Goal: Information Seeking & Learning: Learn about a topic

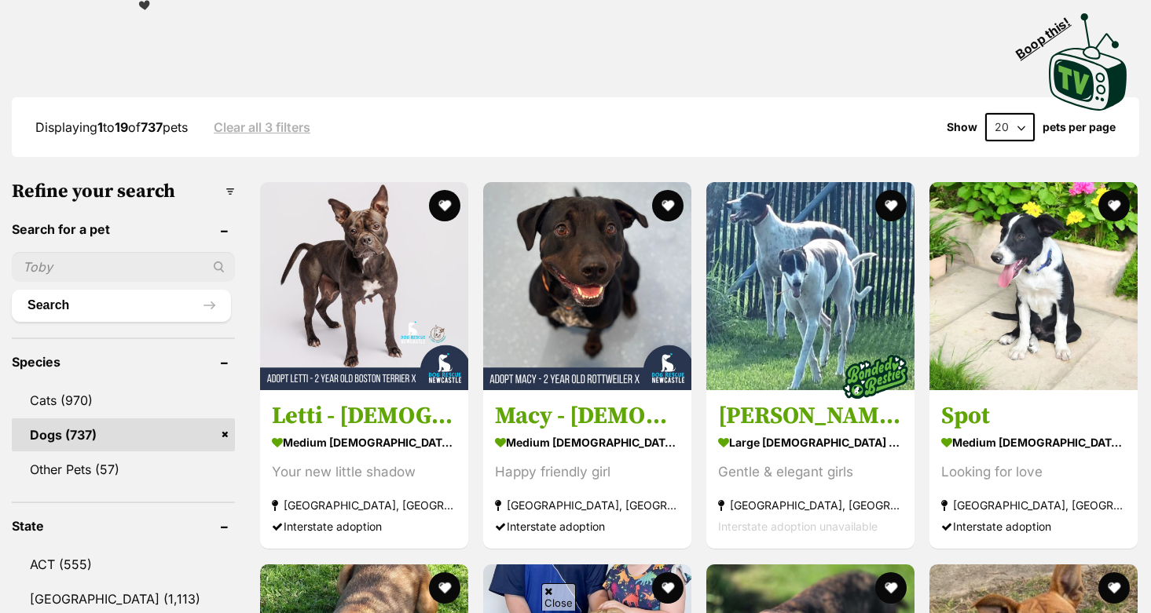
scroll to position [336, 0]
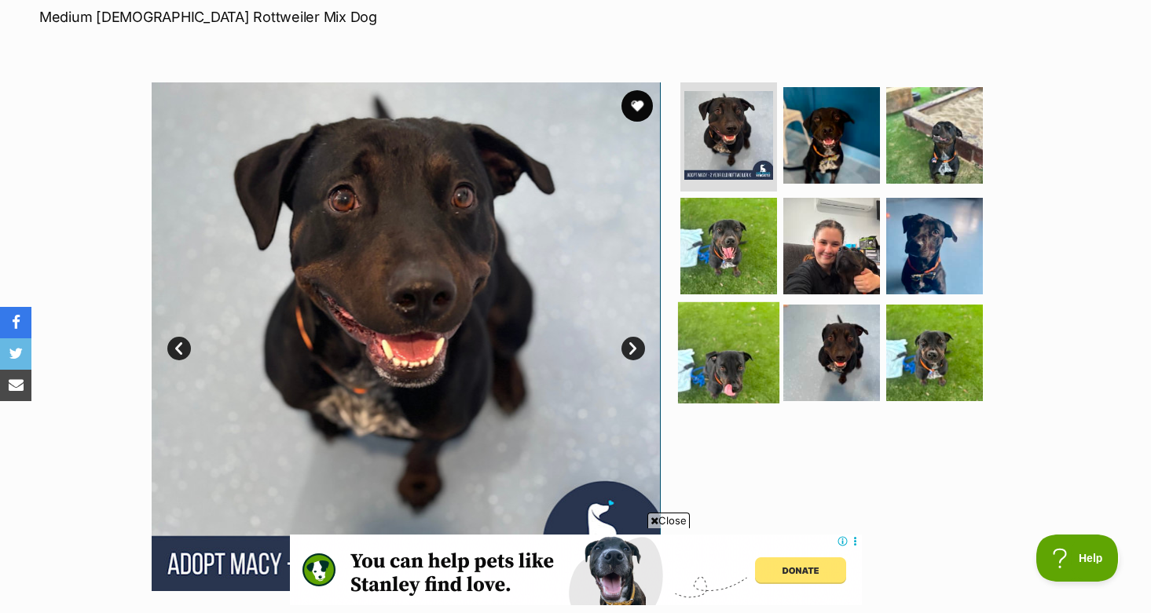
scroll to position [174, 0]
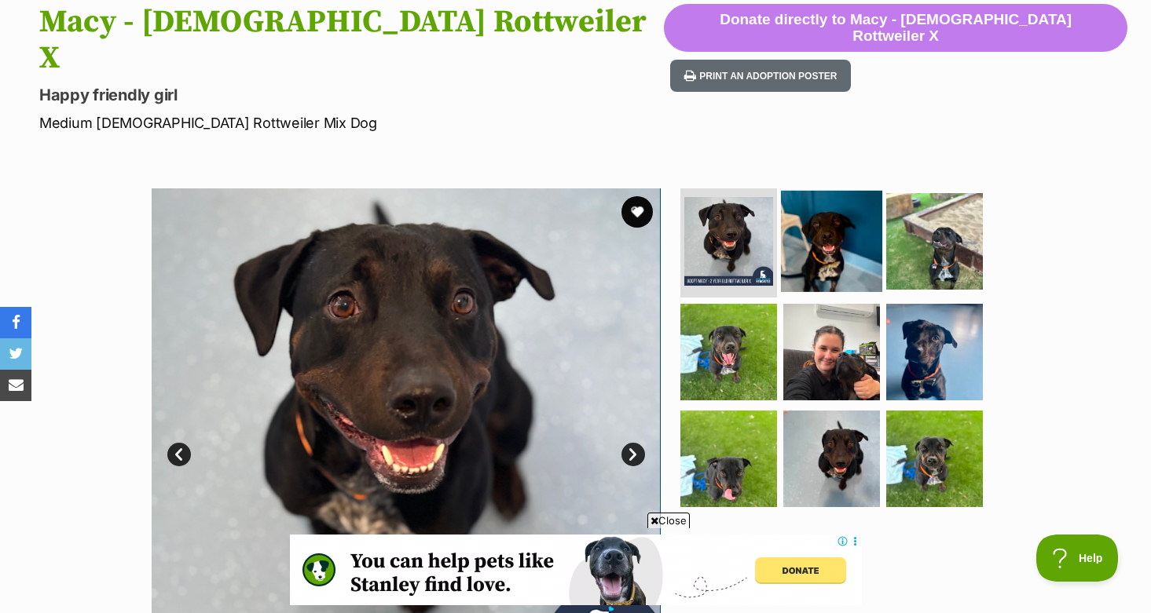
click at [800, 190] on img at bounding box center [831, 240] width 101 height 101
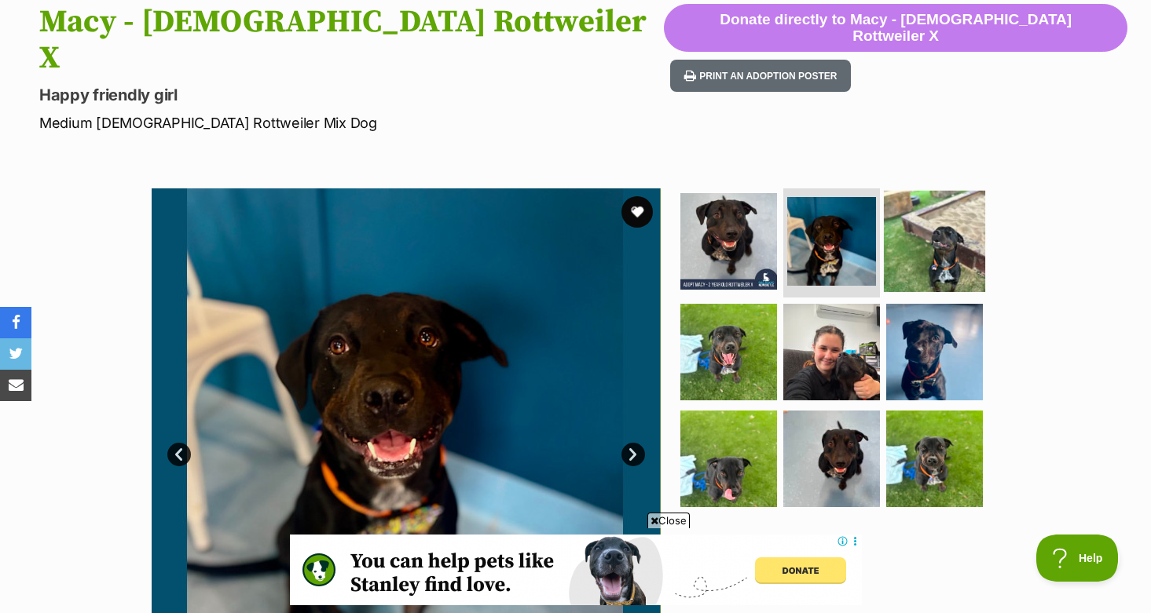
click at [899, 190] on img at bounding box center [934, 240] width 101 height 101
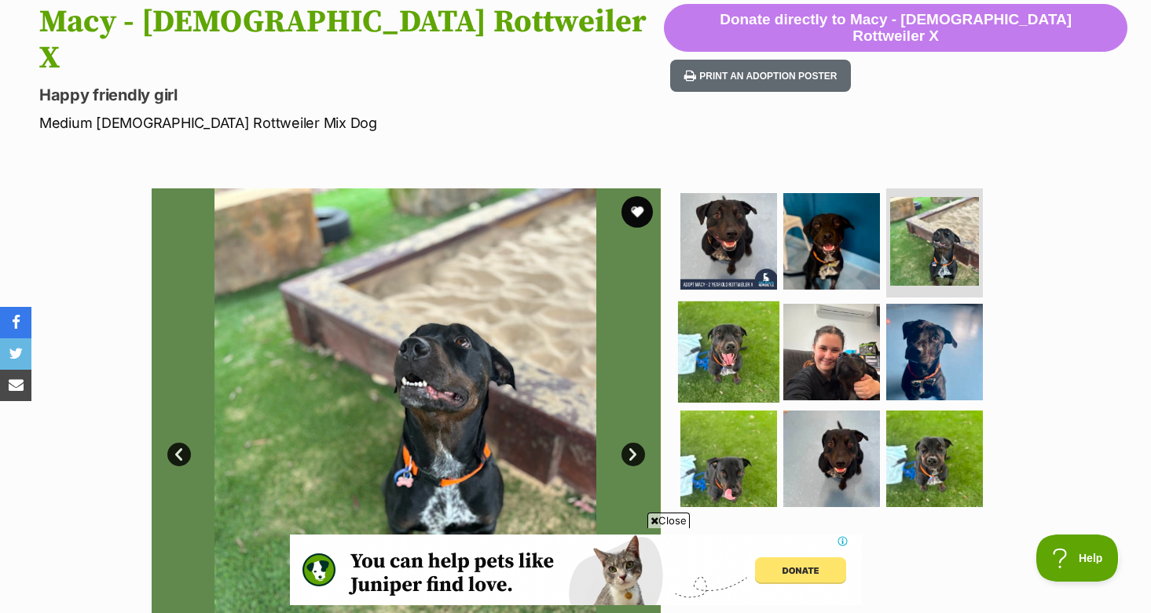
scroll to position [0, 0]
click at [726, 302] on img at bounding box center [728, 352] width 101 height 101
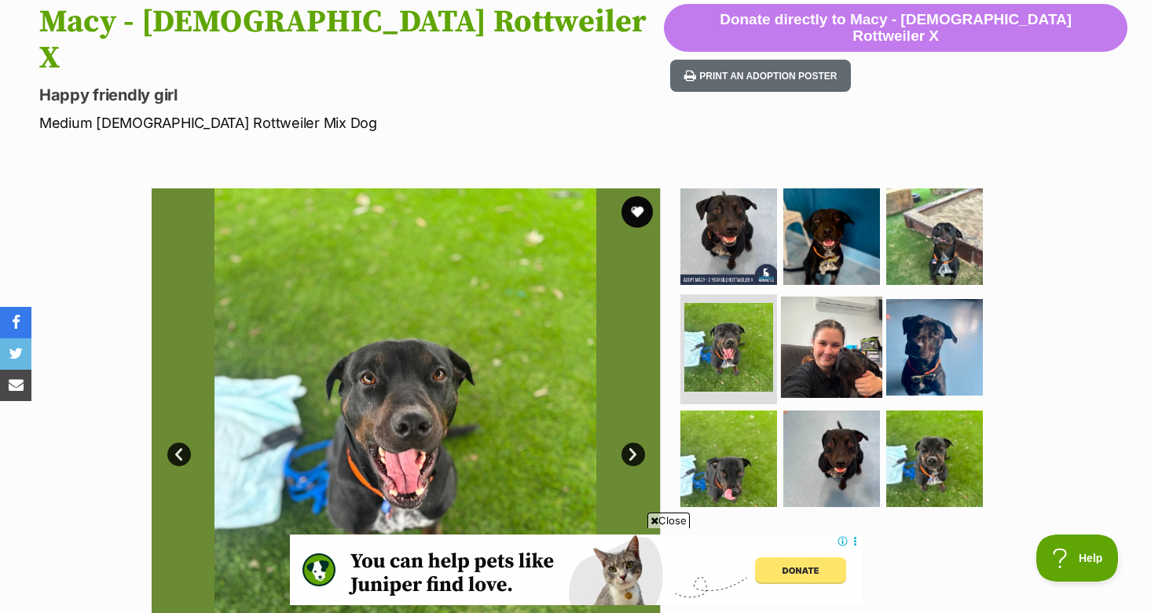
click at [826, 303] on img at bounding box center [831, 347] width 101 height 101
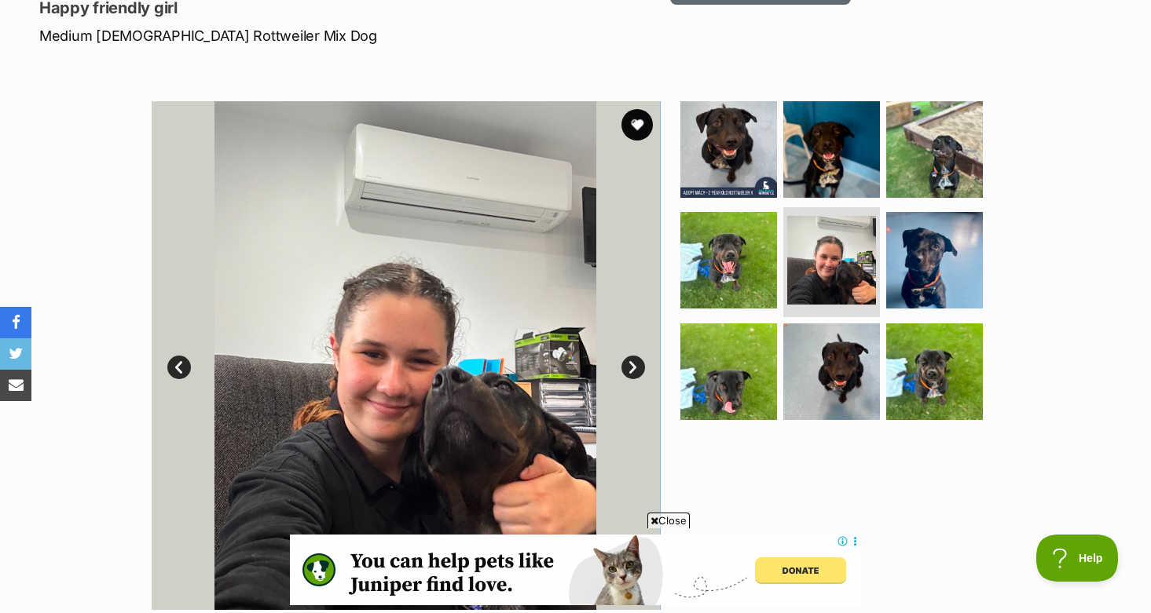
scroll to position [266, 0]
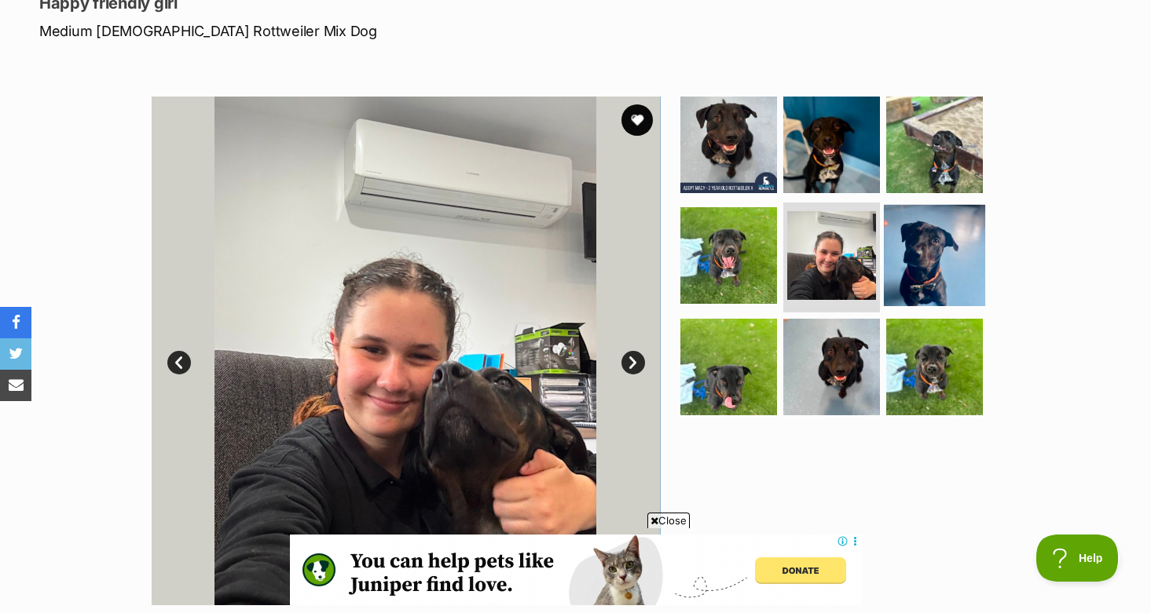
click at [943, 218] on img at bounding box center [934, 255] width 101 height 101
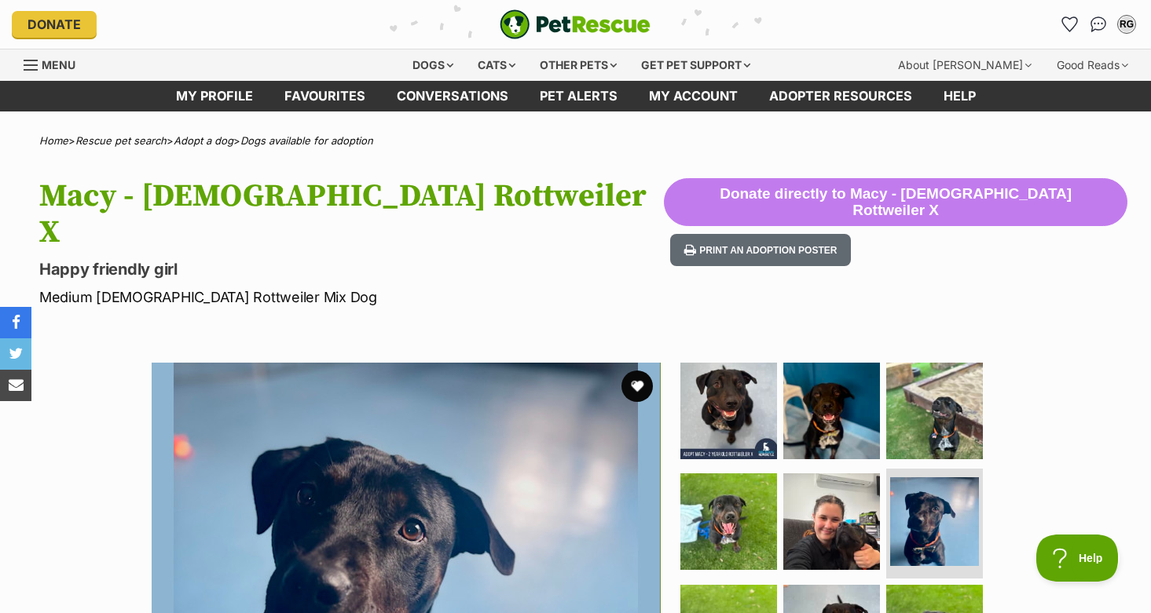
scroll to position [0, 0]
click at [454, 68] on div "Dogs" at bounding box center [432, 64] width 63 height 31
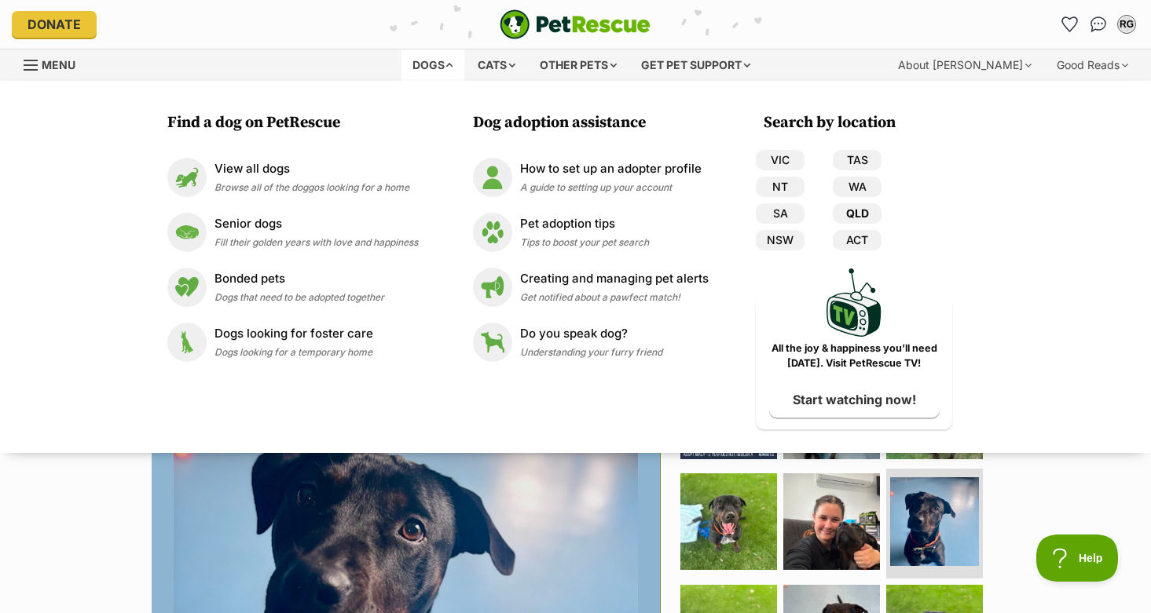
click at [848, 215] on link "QLD" at bounding box center [857, 213] width 49 height 20
